Goal: Task Accomplishment & Management: Manage account settings

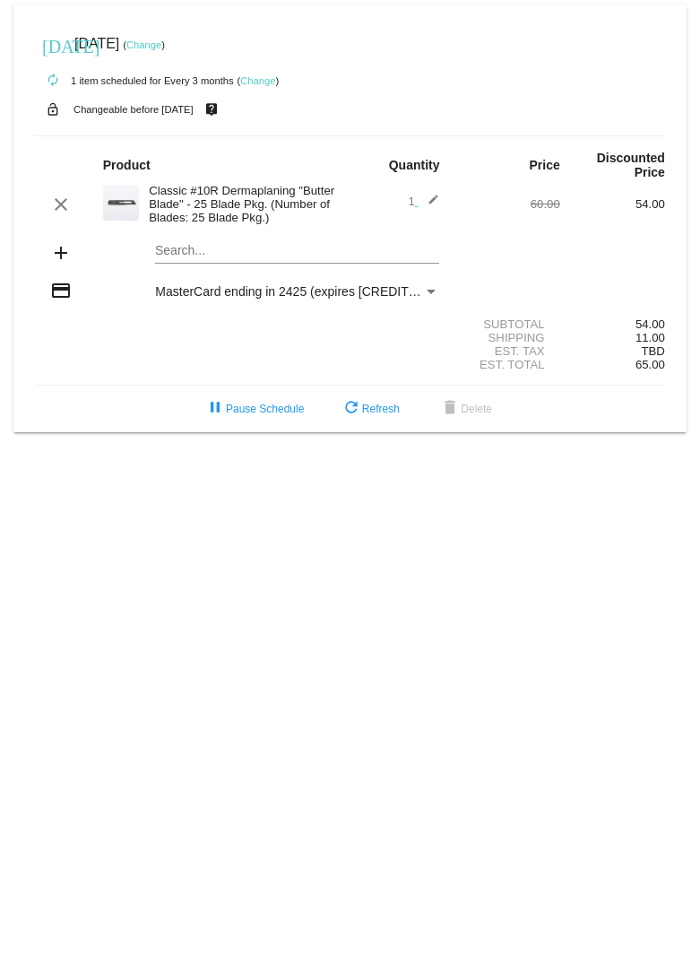
click at [265, 79] on link "Change" at bounding box center [257, 80] width 35 height 11
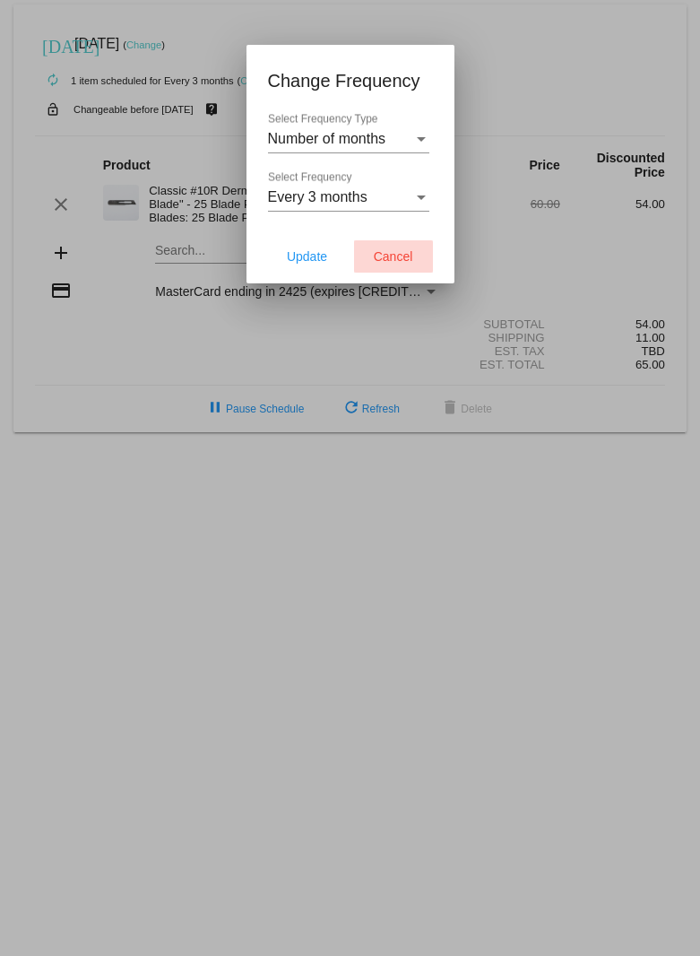
click at [379, 134] on button "Cancel" at bounding box center [393, 256] width 79 height 32
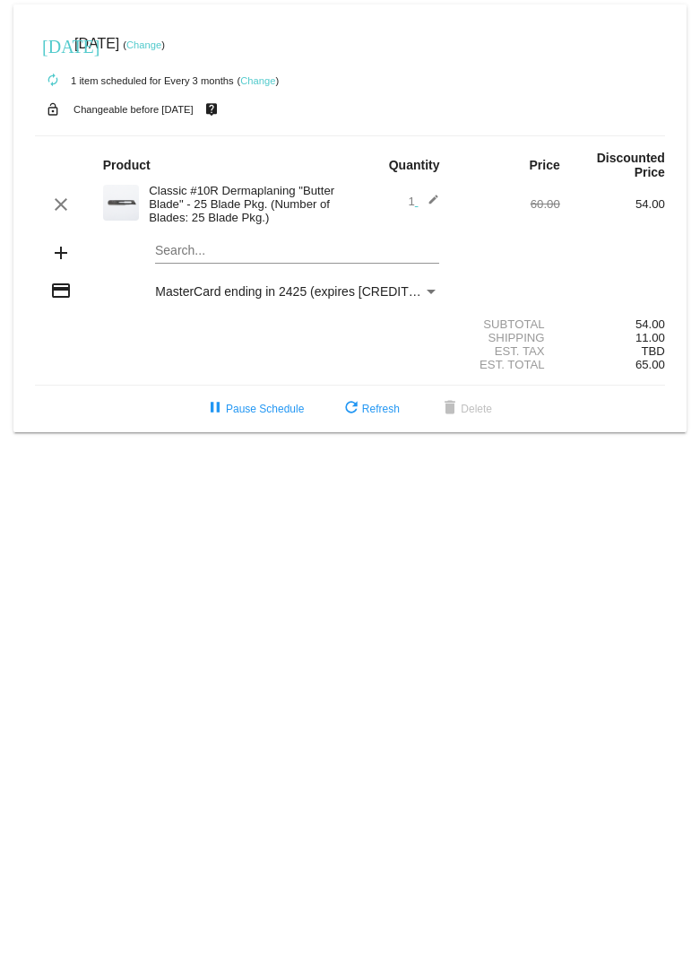
click at [161, 47] on link "Change" at bounding box center [143, 44] width 35 height 11
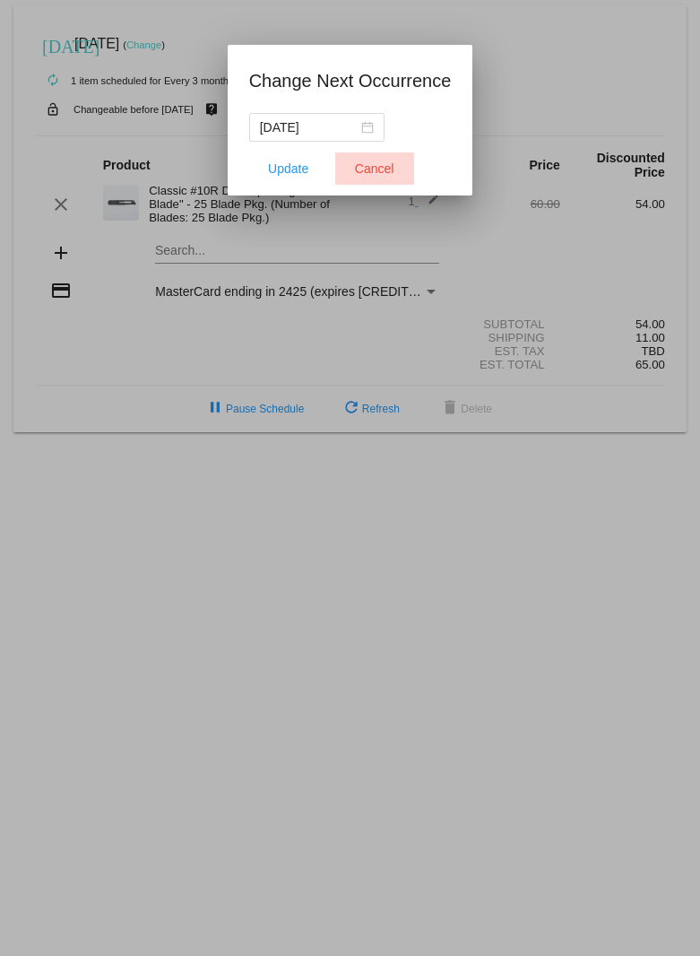
click at [387, 134] on span "Cancel" at bounding box center [374, 168] width 39 height 14
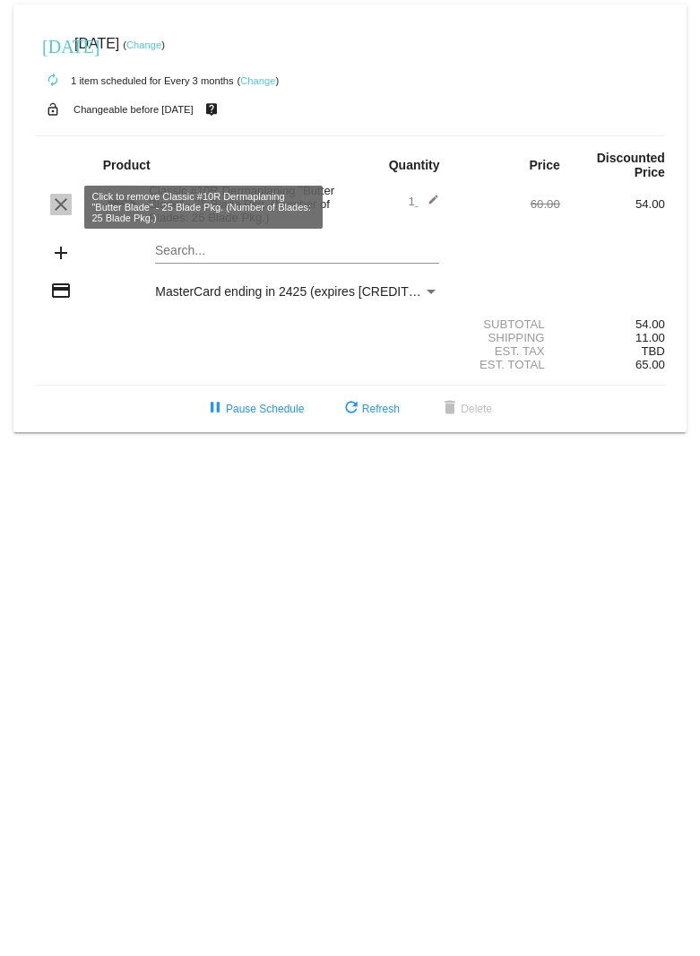
click at [56, 134] on mat-icon "clear" at bounding box center [61, 205] width 22 height 22
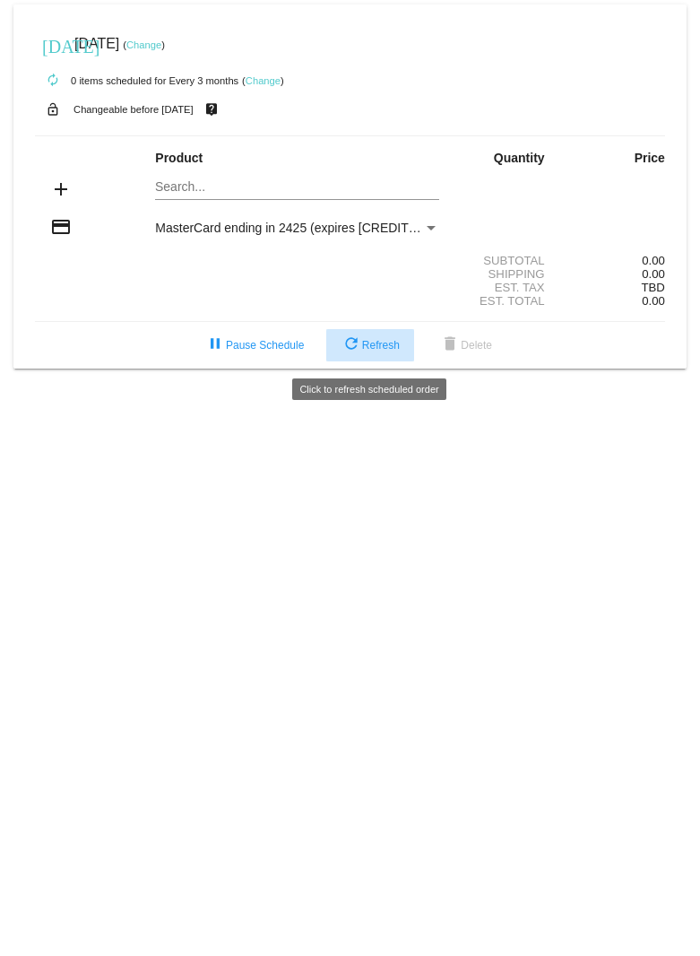
click at [366, 134] on span "refresh Refresh" at bounding box center [370, 345] width 59 height 13
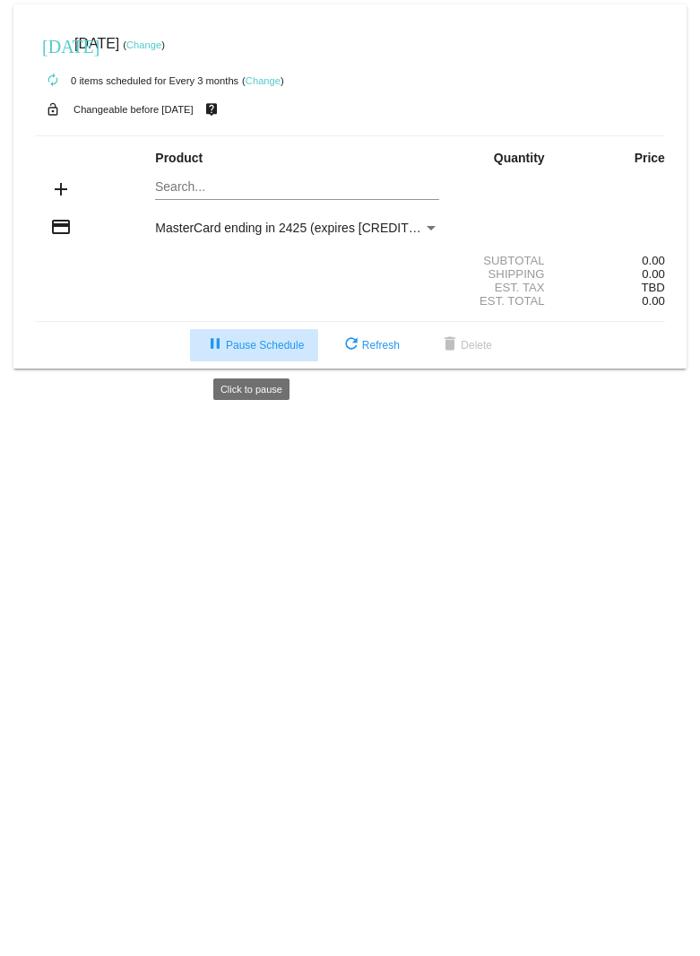
click at [211, 345] on mat-icon "pause" at bounding box center [215, 346] width 22 height 22
